Goal: Information Seeking & Learning: Find specific fact

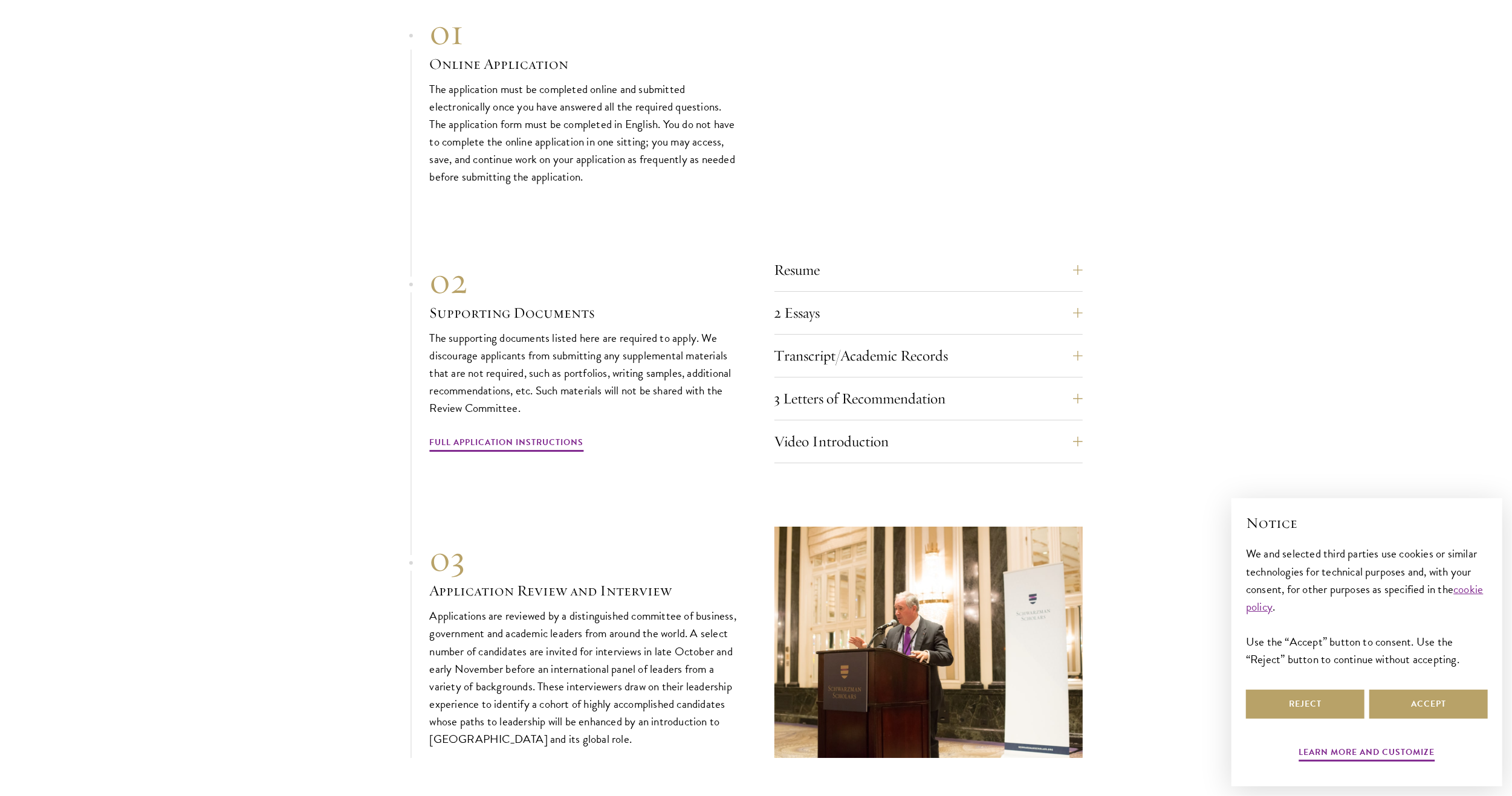
scroll to position [6285, 0]
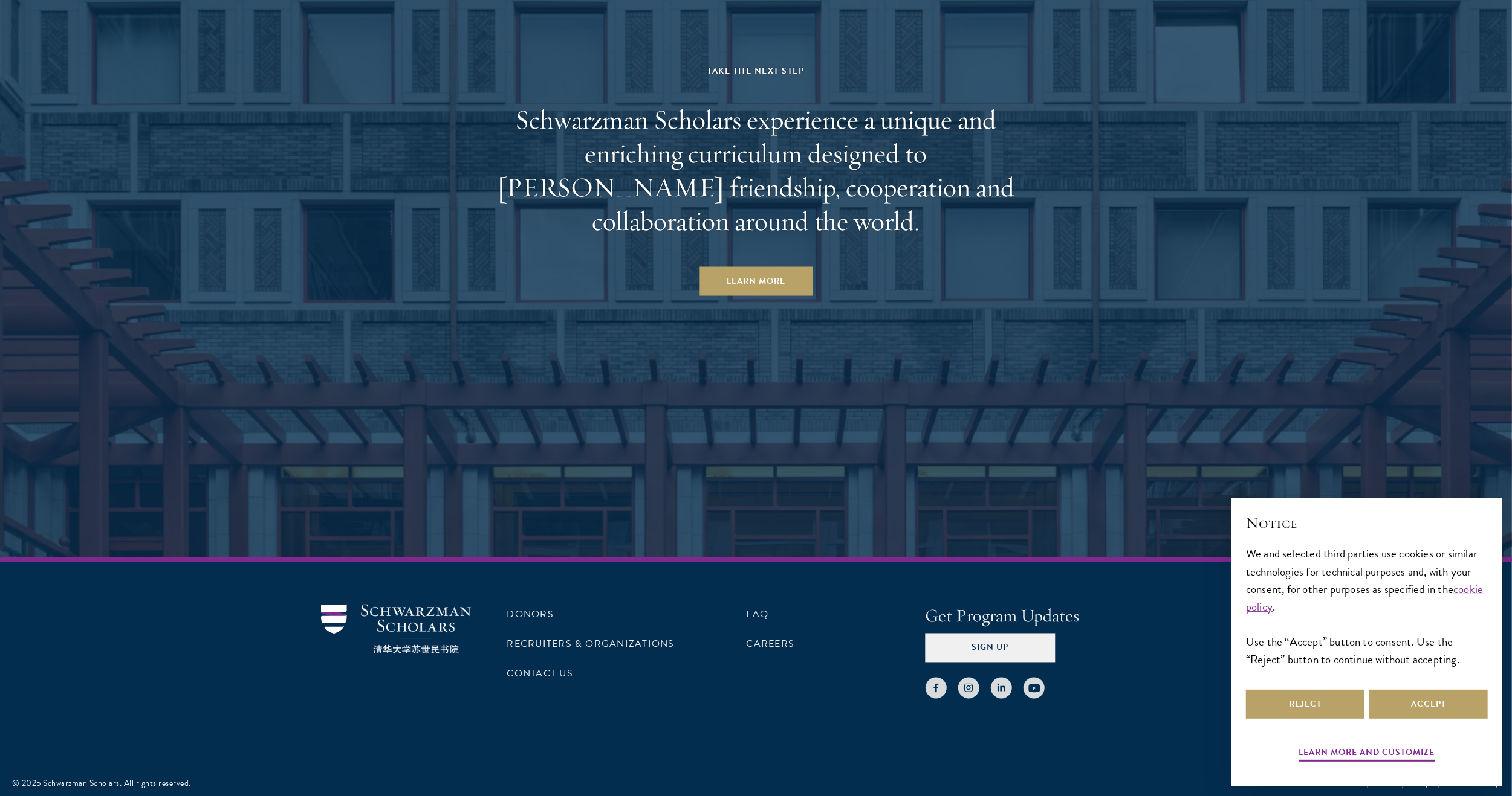
drag, startPoint x: 351, startPoint y: 370, endPoint x: 316, endPoint y: 671, distance: 303.0
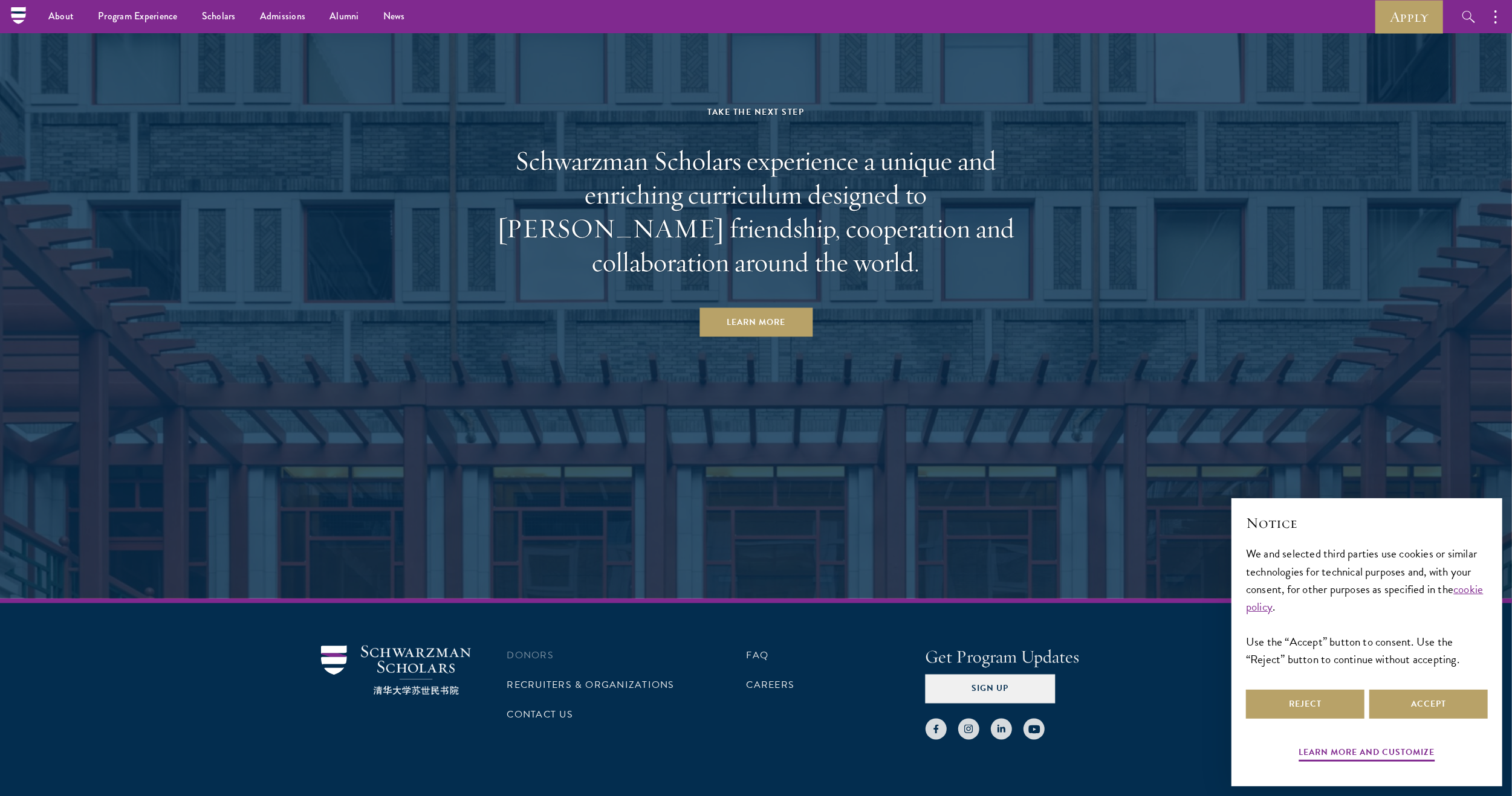
scroll to position [6225, 0]
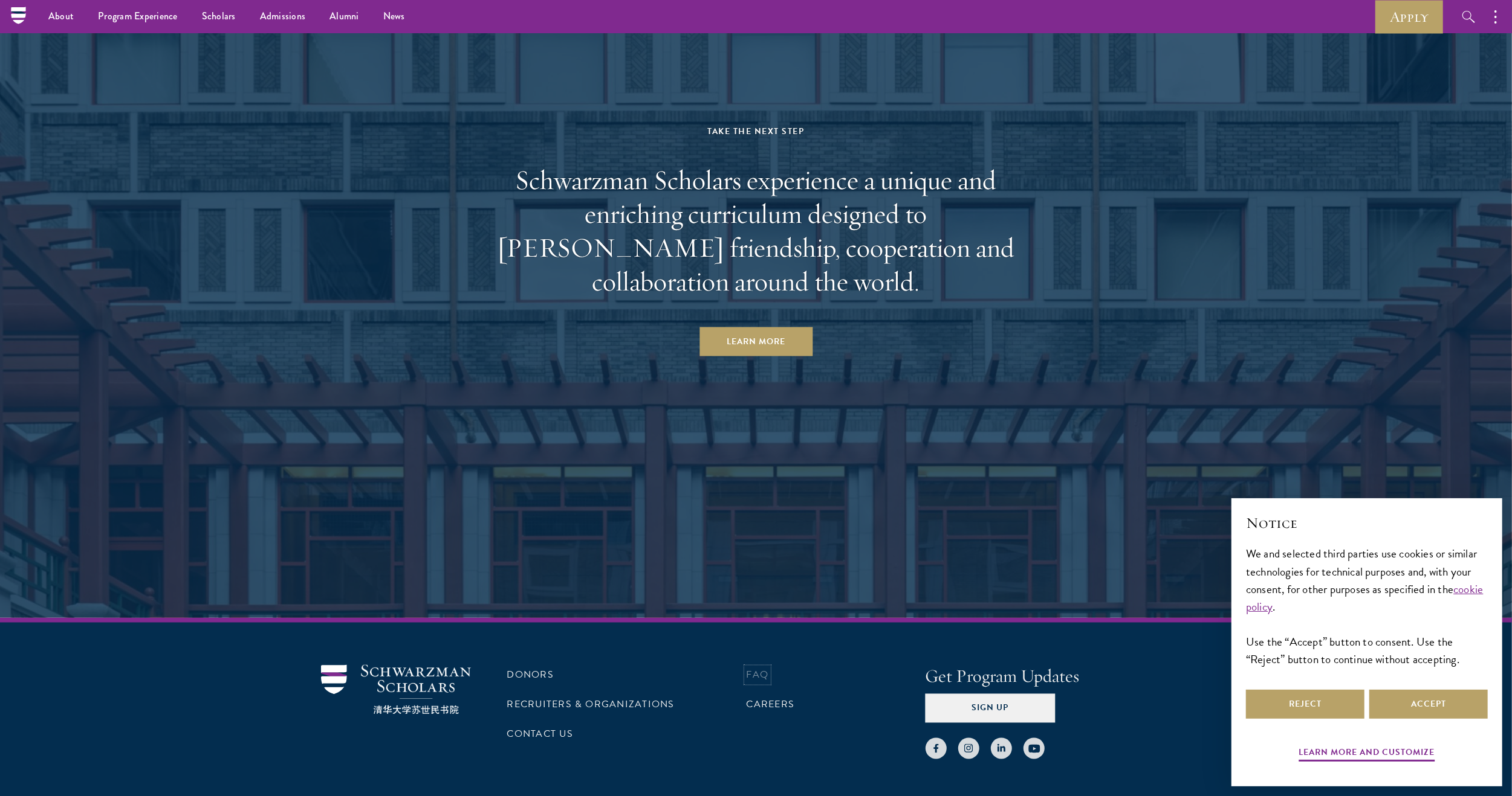
click at [756, 670] on link "FAQ" at bounding box center [757, 675] width 22 height 14
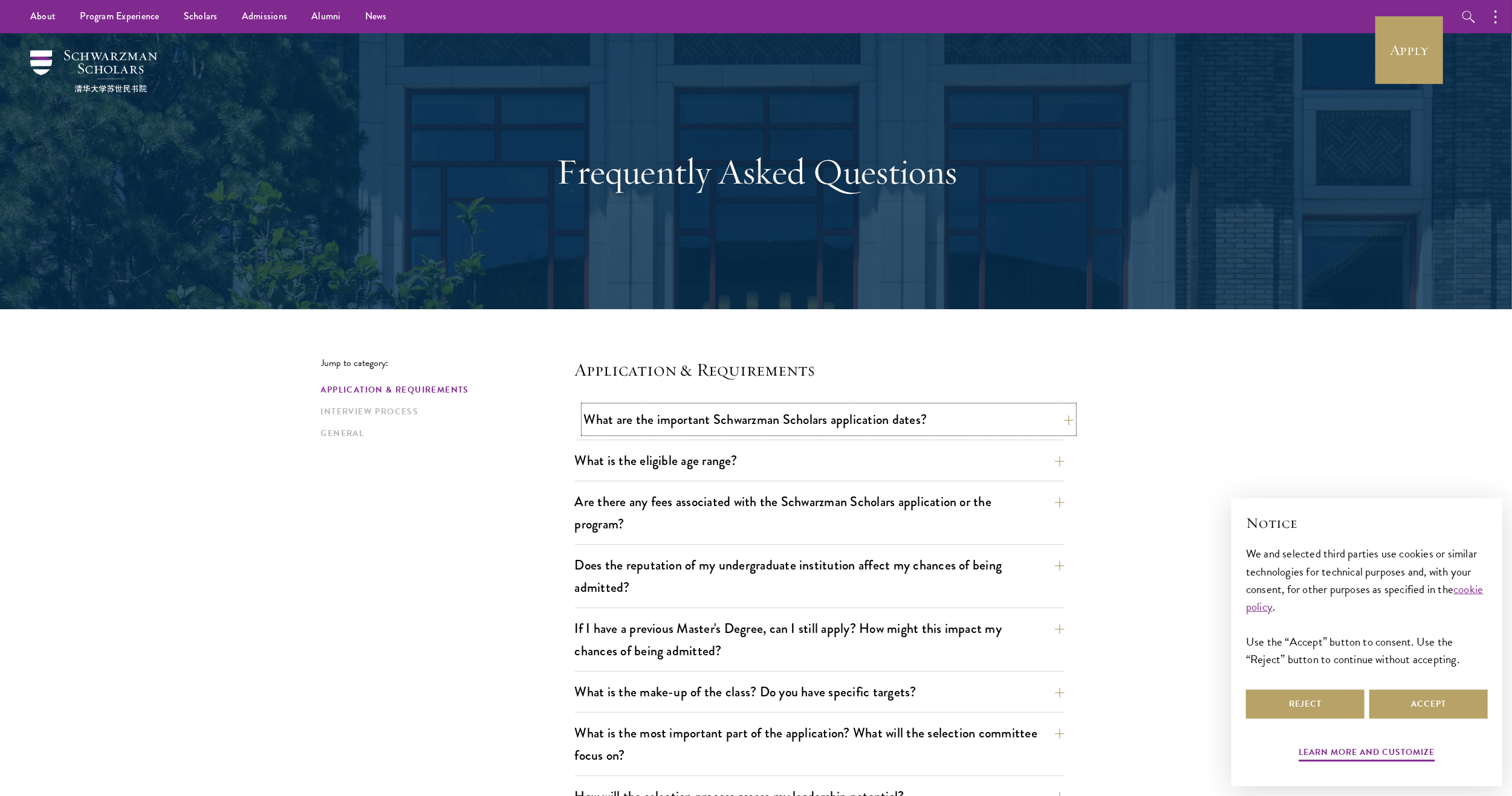
click at [784, 418] on button "What are the important Schwarzman Scholars application dates?" at bounding box center [828, 419] width 490 height 28
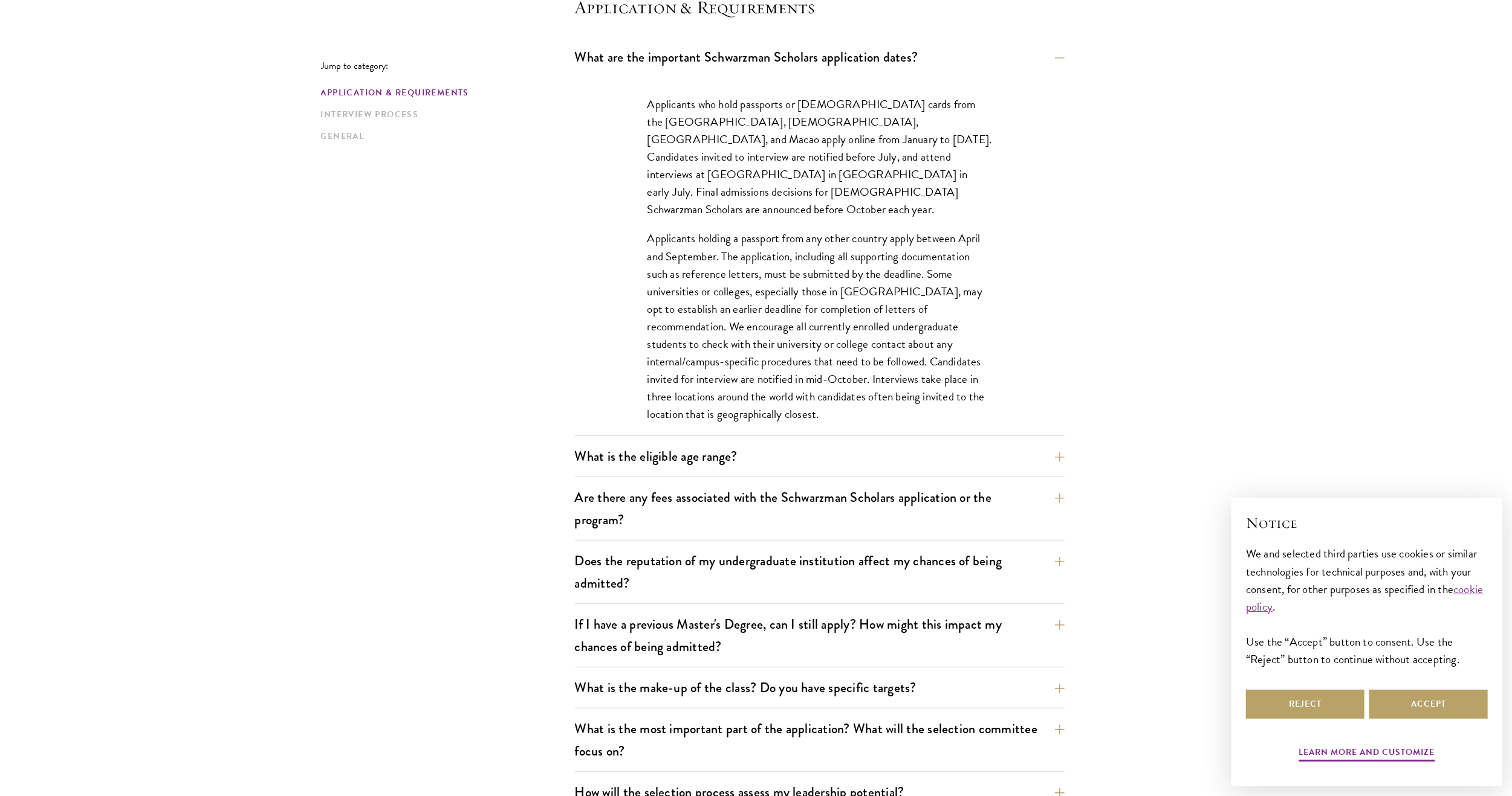
drag, startPoint x: 300, startPoint y: 107, endPoint x: 309, endPoint y: 111, distance: 9.8
